Goal: Find specific page/section: Find specific page/section

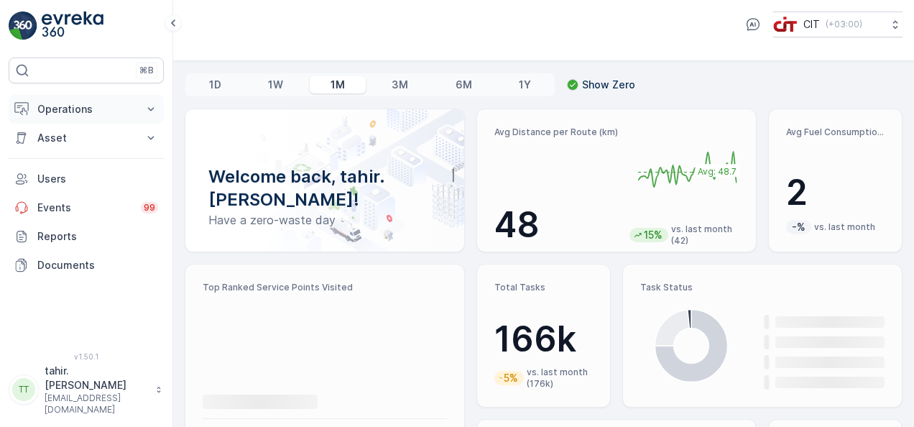
click at [56, 109] on p "Operations" at bounding box center [86, 109] width 98 height 14
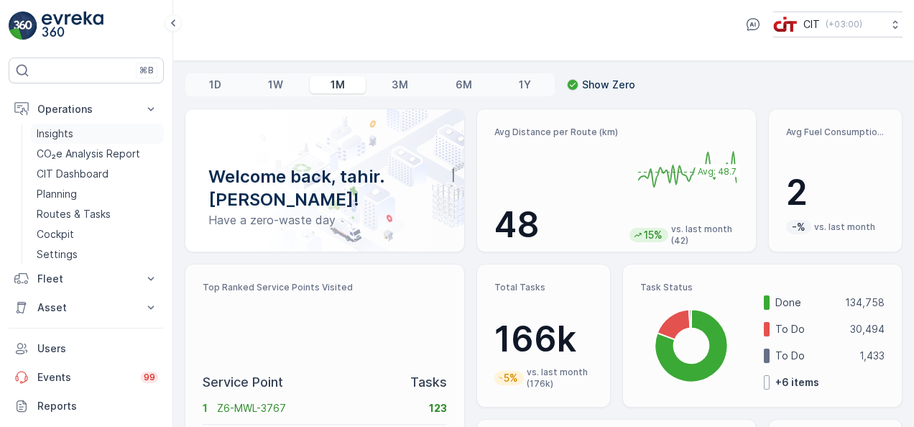
click at [58, 129] on p "Insights" at bounding box center [55, 133] width 37 height 14
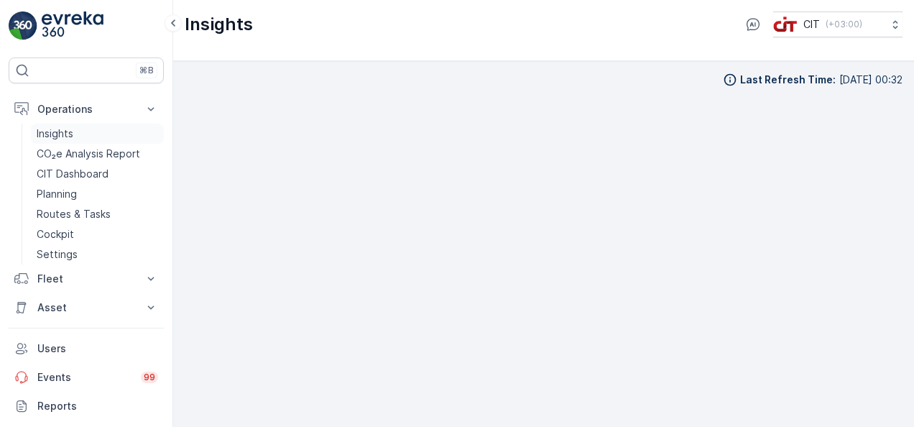
click at [57, 133] on p "Insights" at bounding box center [55, 133] width 37 height 14
click at [86, 169] on p "CIT Dashboard" at bounding box center [73, 174] width 72 height 14
